Goal: Communication & Community: Answer question/provide support

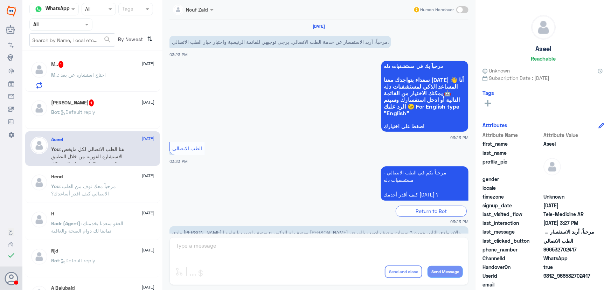
scroll to position [168, 0]
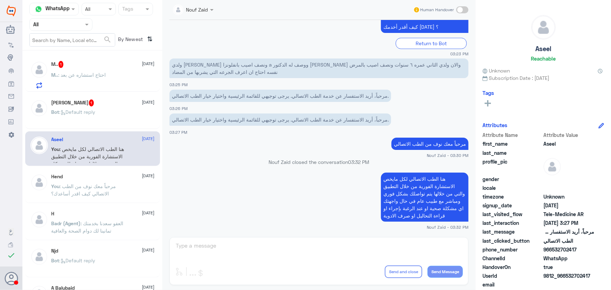
click at [84, 80] on p "M.. : احتاج استشاره عن بعد" at bounding box center [78, 80] width 55 height 18
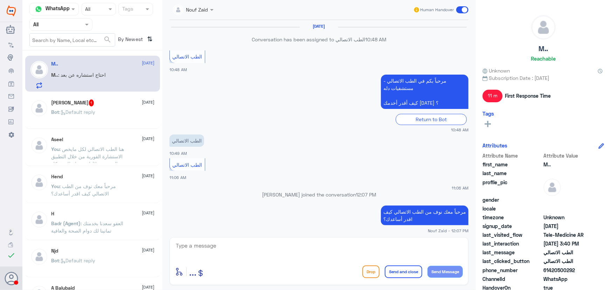
scroll to position [309, 0]
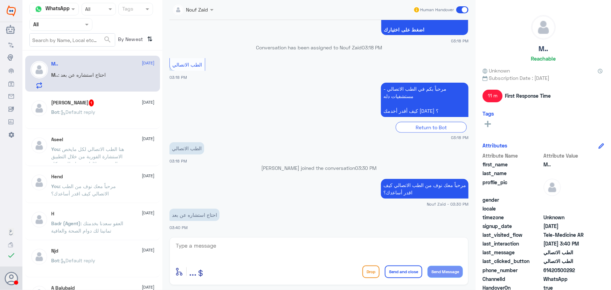
click at [105, 110] on div "Bot : Default reply" at bounding box center [102, 118] width 103 height 16
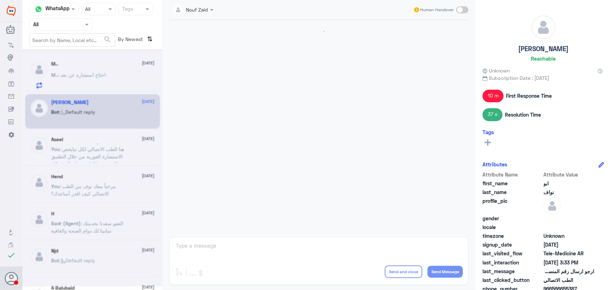
scroll to position [532, 0]
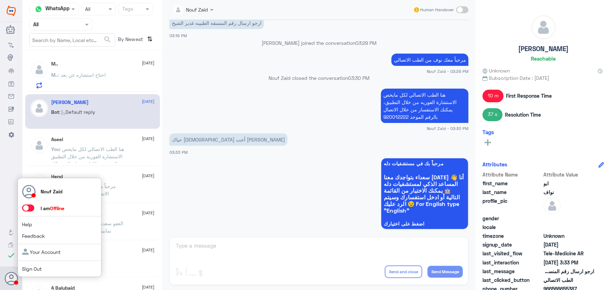
click at [35, 208] on span at bounding box center [31, 208] width 19 height 7
click at [32, 209] on span at bounding box center [28, 208] width 12 height 7
click at [0, 0] on input "checkbox" at bounding box center [0, 0] width 0 height 0
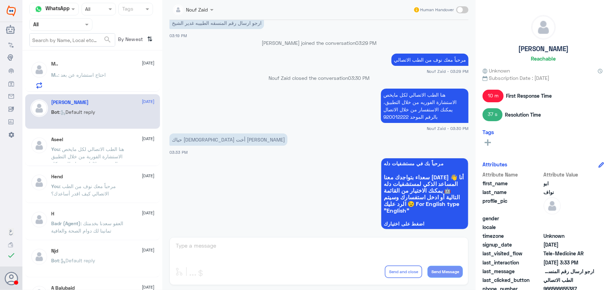
click at [82, 81] on p "M.. : احتاج استشاره عن بعد" at bounding box center [78, 80] width 55 height 18
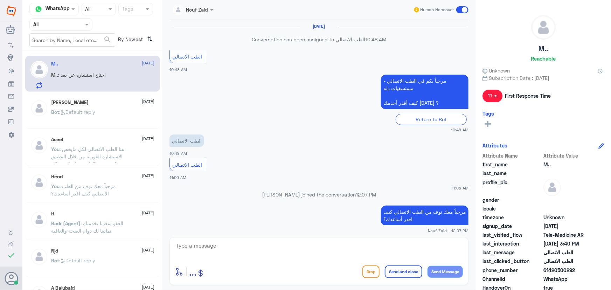
scroll to position [309, 0]
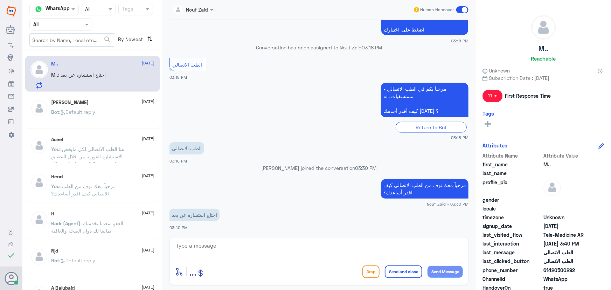
click at [238, 253] on textarea at bounding box center [319, 249] width 288 height 17
click at [279, 254] on div at bounding box center [319, 250] width 288 height 19
click at [276, 249] on textarea at bounding box center [319, 249] width 288 height 17
paste textarea "هنا الطب الاتصالي لكل مايخص الاستشارة الفورية من خلال التطبيق والتي من خلالها ي…"
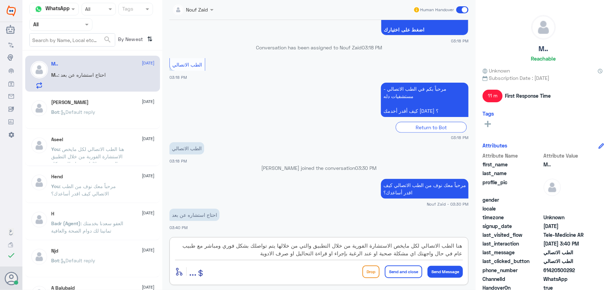
drag, startPoint x: 395, startPoint y: 247, endPoint x: 460, endPoint y: 249, distance: 65.2
click at [447, 248] on textarea "هنا الطب الاتصالي لكل مايخص الاستشارة الفورية من خلال التطبيق والتي من خلالها ي…" at bounding box center [319, 249] width 288 height 17
type textarea "يمكنك الاستفادة من خدمة الاستشارة الفورية من خلال التطبيق والتي من خلالها يتم ت…"
click at [392, 273] on button "Send and close" at bounding box center [403, 272] width 37 height 13
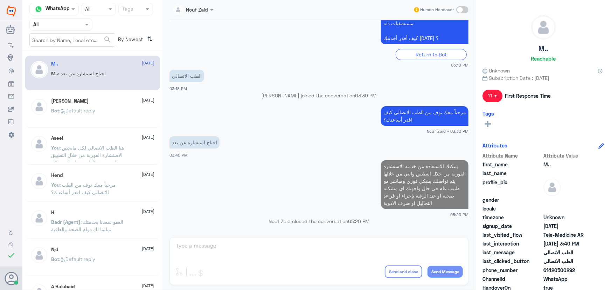
scroll to position [367, 0]
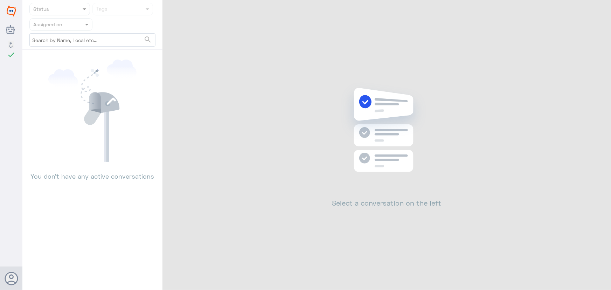
click at [596, 12] on div "Dallah Hospitals اللغة العربية check Changes are saved Nouf Zaid Help Feedback …" at bounding box center [305, 145] width 611 height 290
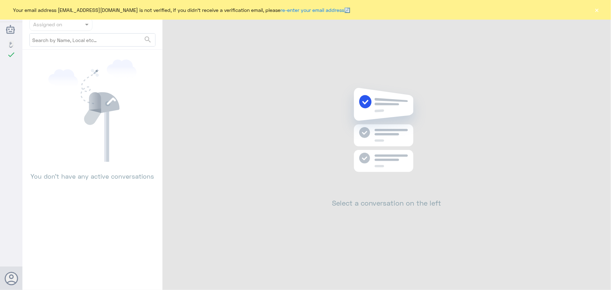
click at [596, 10] on button "×" at bounding box center [597, 9] width 7 height 7
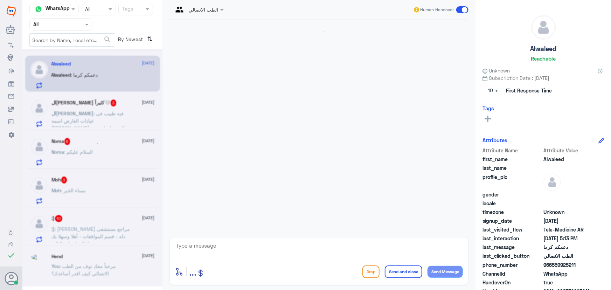
scroll to position [330, 0]
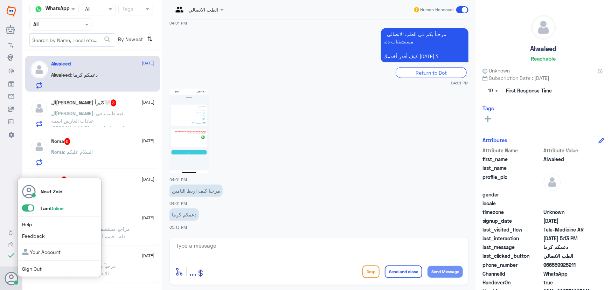
click at [26, 211] on span at bounding box center [28, 208] width 12 height 7
click at [0, 0] on input "checkbox" at bounding box center [0, 0] width 0 height 0
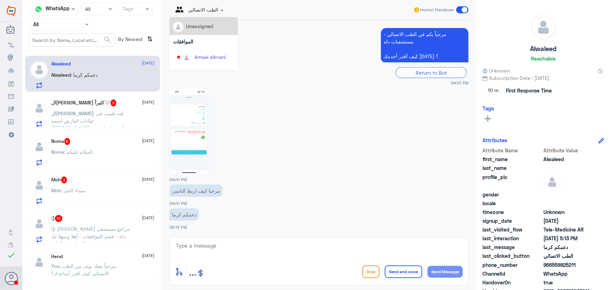
click at [198, 10] on input "text" at bounding box center [190, 9] width 34 height 8
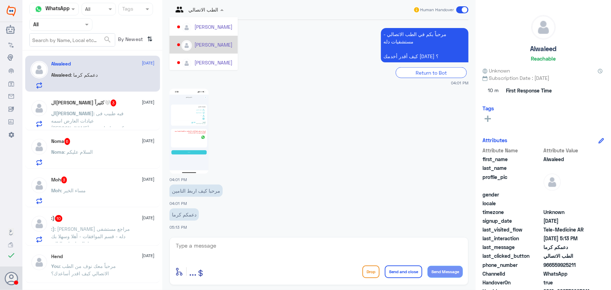
scroll to position [343, 0]
click at [250, 90] on div at bounding box center [319, 131] width 299 height 86
